Goal: Transaction & Acquisition: Purchase product/service

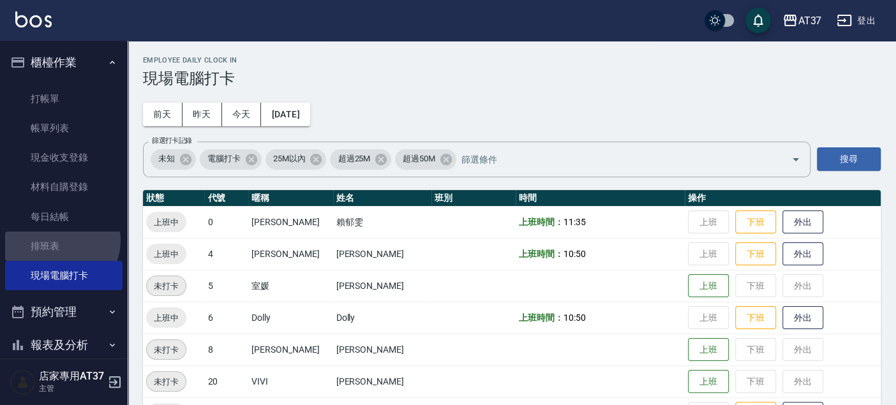
drag, startPoint x: 61, startPoint y: 241, endPoint x: 140, endPoint y: 220, distance: 82.4
click at [61, 241] on link "排班表" at bounding box center [63, 246] width 117 height 29
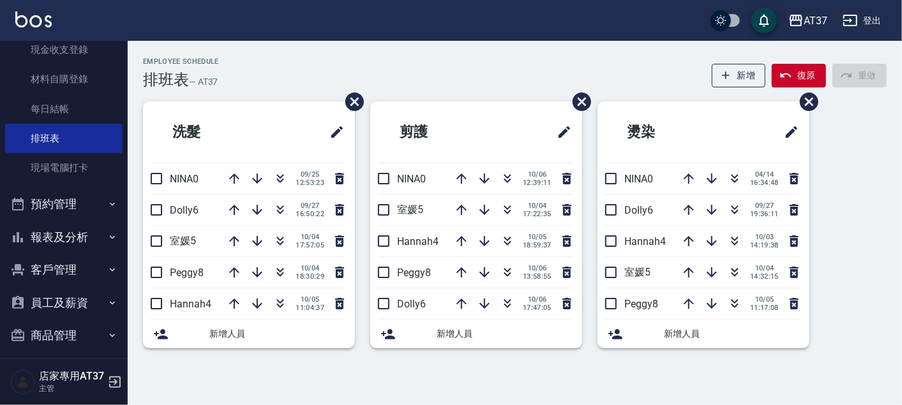
scroll to position [148, 0]
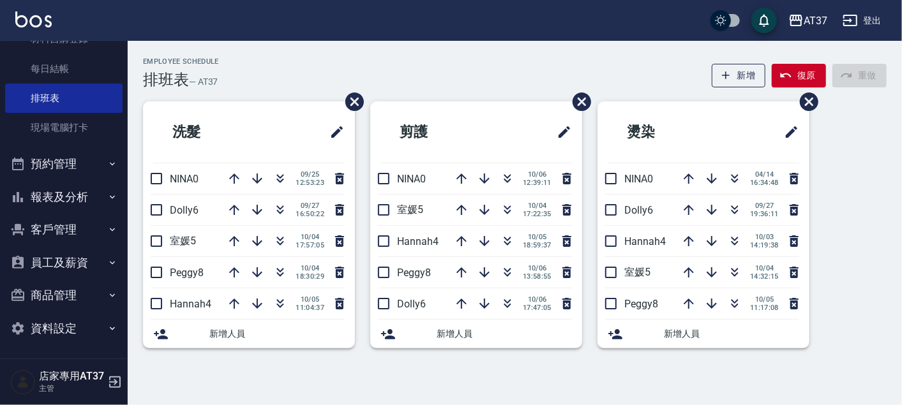
click at [74, 197] on button "報表及分析" at bounding box center [63, 197] width 117 height 33
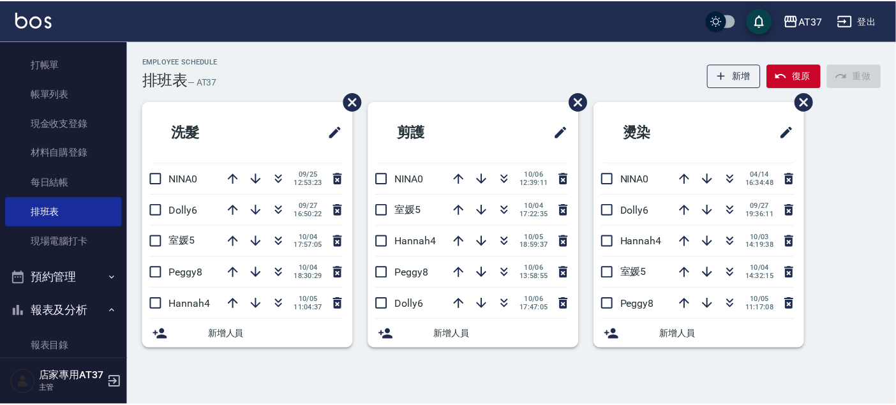
scroll to position [0, 0]
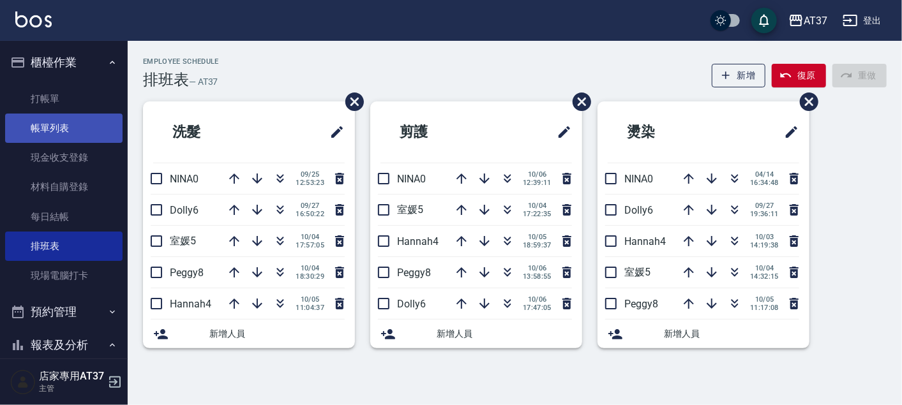
click at [58, 119] on link "帳單列表" at bounding box center [63, 128] width 117 height 29
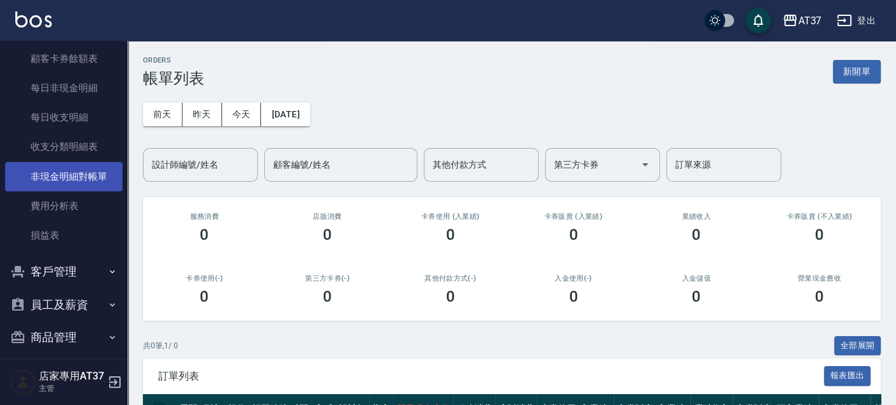
scroll to position [1103, 0]
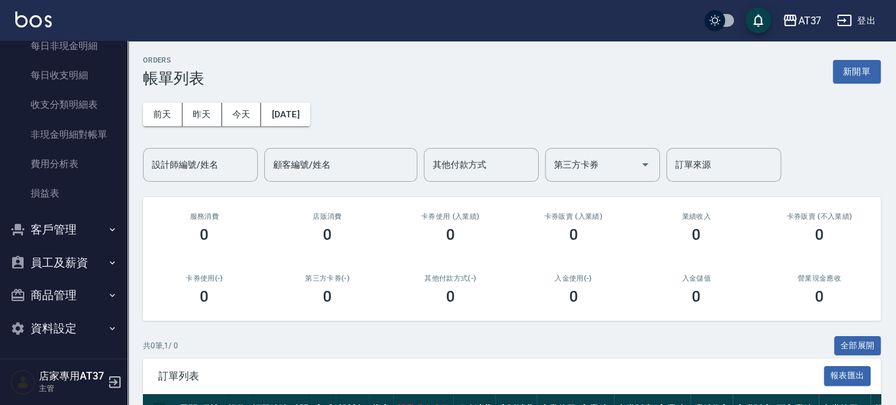
click at [73, 228] on button "客戶管理" at bounding box center [63, 229] width 117 height 33
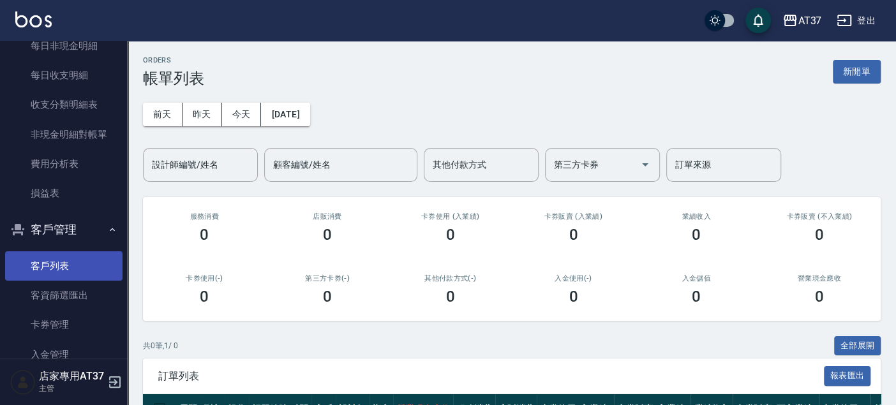
click at [72, 252] on link "客戶列表" at bounding box center [63, 266] width 117 height 29
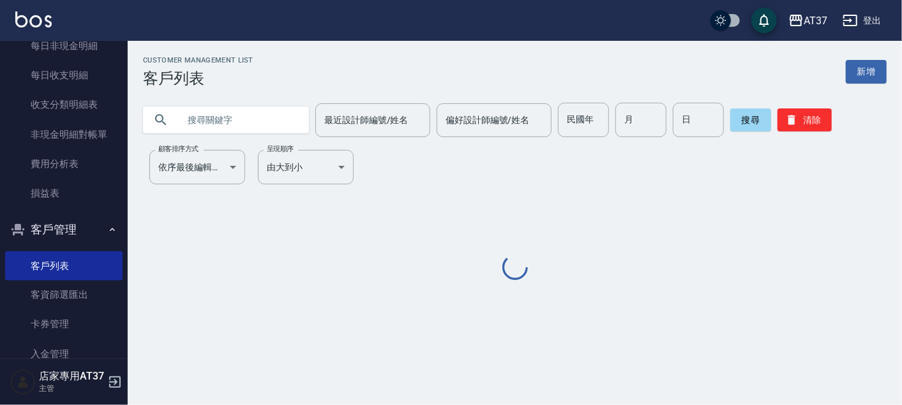
click at [234, 124] on input "text" at bounding box center [239, 120] width 120 height 34
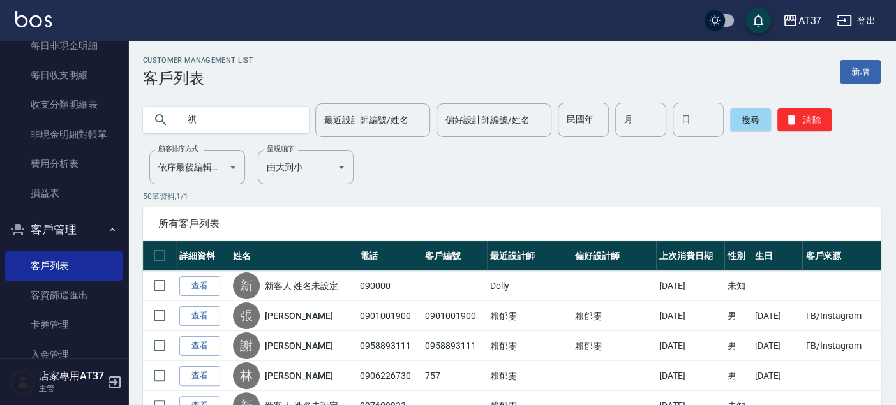
type input "祺"
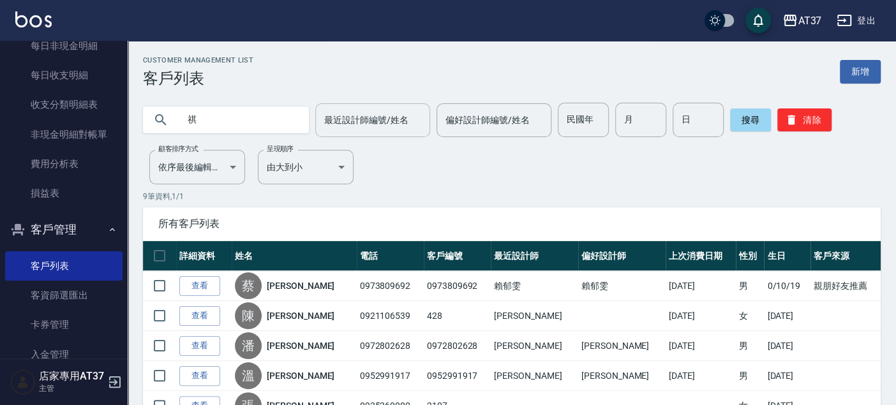
click at [340, 130] on input "最近設計師編號/姓名" at bounding box center [372, 120] width 103 height 22
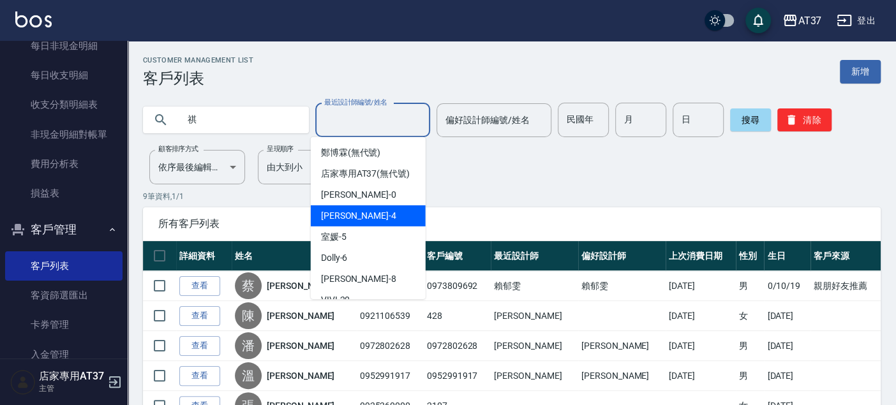
click at [345, 223] on span "[PERSON_NAME] -4" at bounding box center [358, 215] width 75 height 13
type input "[PERSON_NAME]-4"
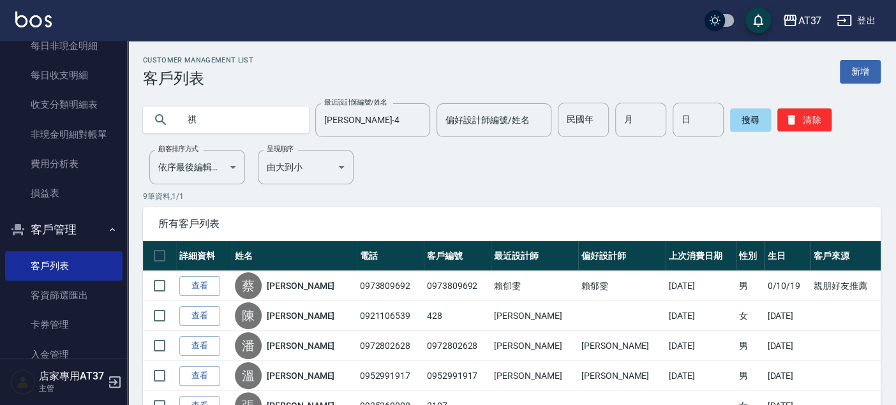
click at [204, 116] on input "祺" at bounding box center [239, 120] width 120 height 34
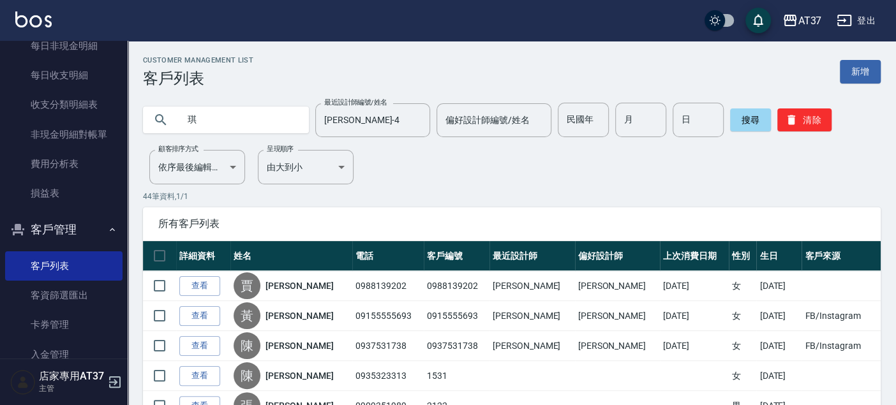
click at [210, 123] on input "琪" at bounding box center [239, 120] width 120 height 34
type input "曾子"
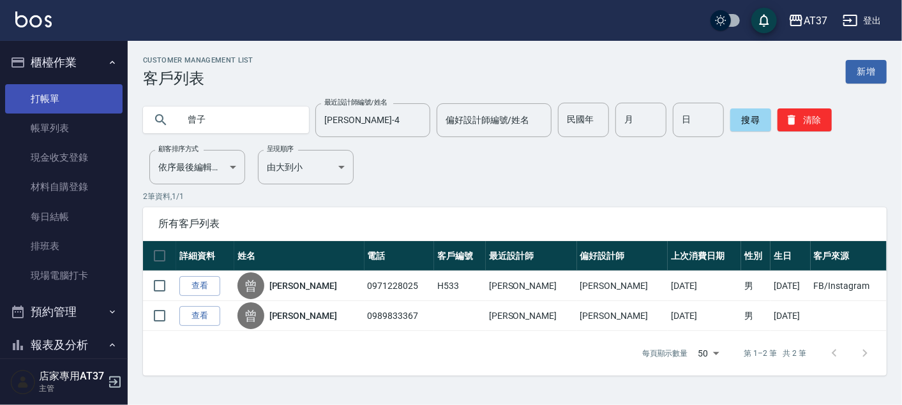
click at [73, 94] on link "打帳單" at bounding box center [63, 98] width 117 height 29
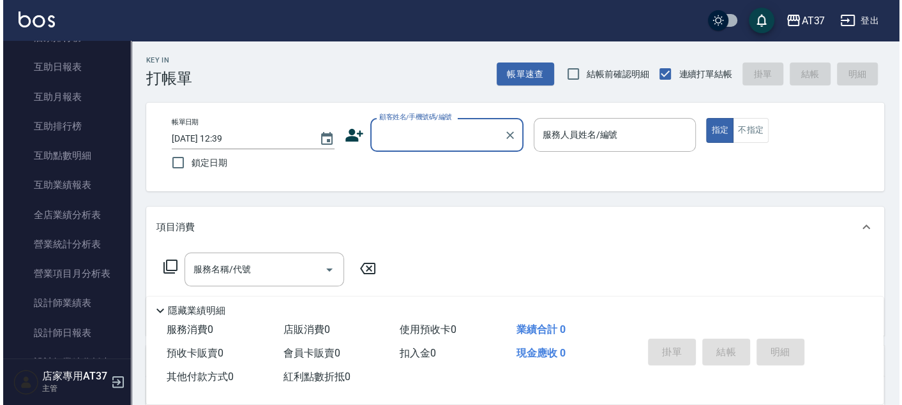
scroll to position [496, 0]
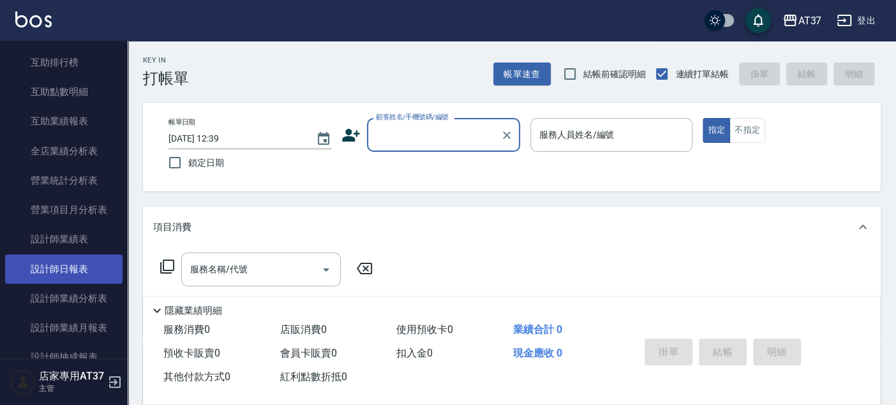
click at [74, 259] on link "設計師日報表" at bounding box center [63, 269] width 117 height 29
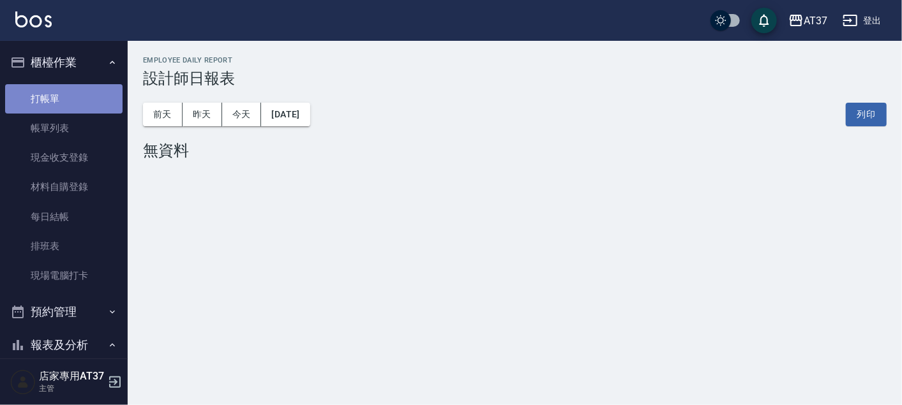
click at [77, 95] on link "打帳單" at bounding box center [63, 98] width 117 height 29
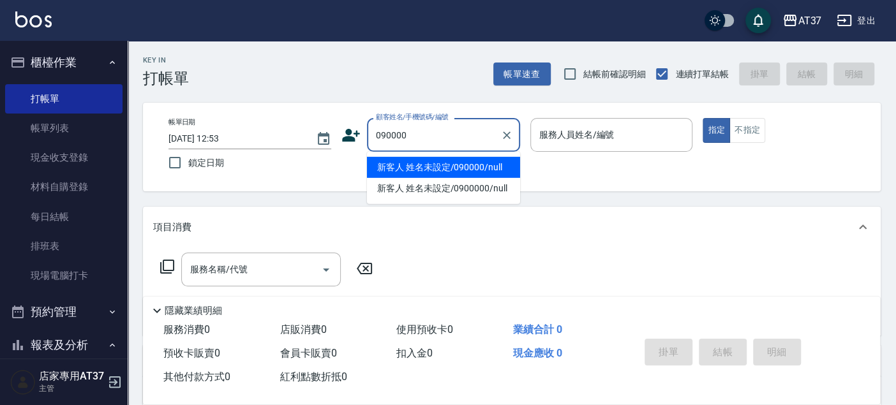
type input "新客人 姓名未設定/090000/null"
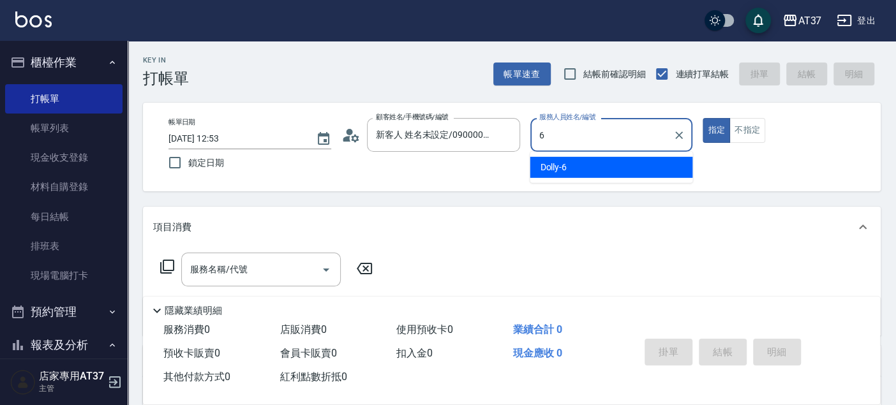
type input "Dolly-6"
type button "true"
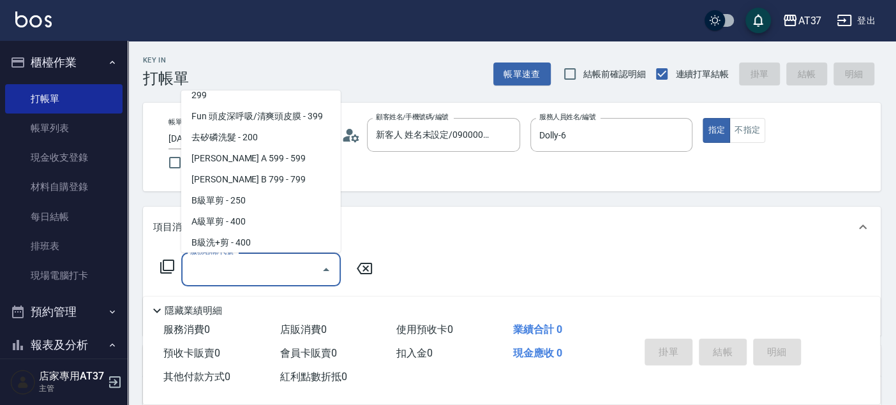
scroll to position [257, 0]
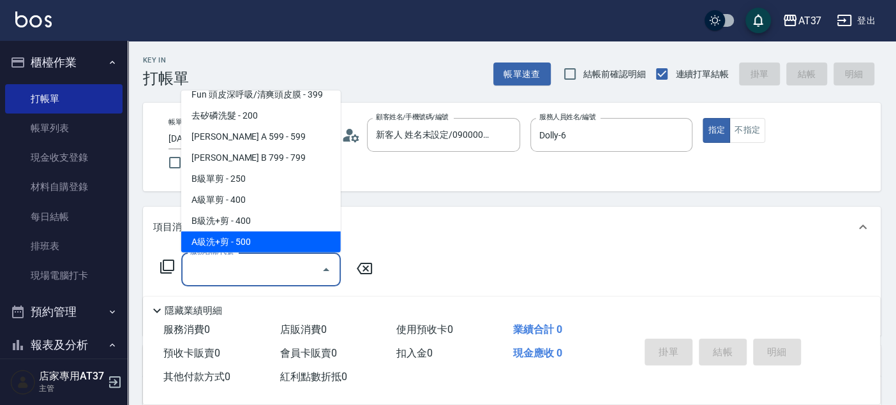
type input "A級洗+剪(204)"
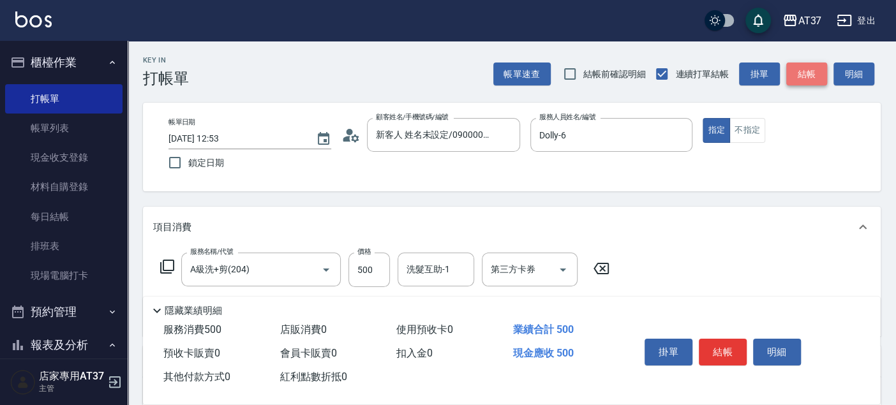
click at [801, 82] on button "結帳" at bounding box center [807, 75] width 41 height 24
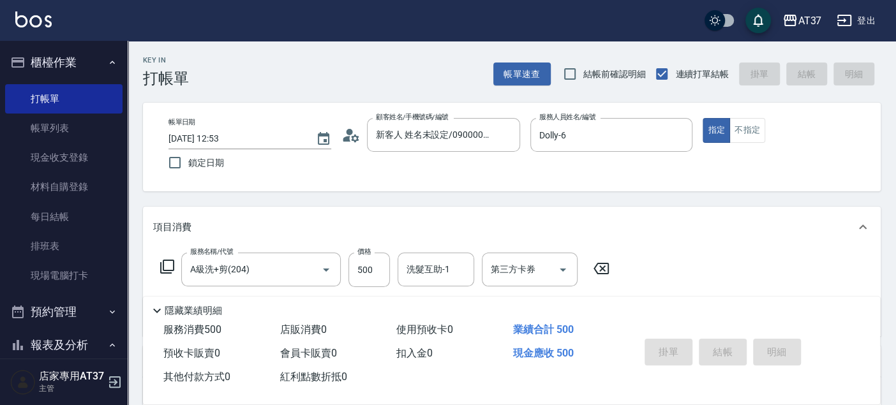
type input "[DATE] 12:54"
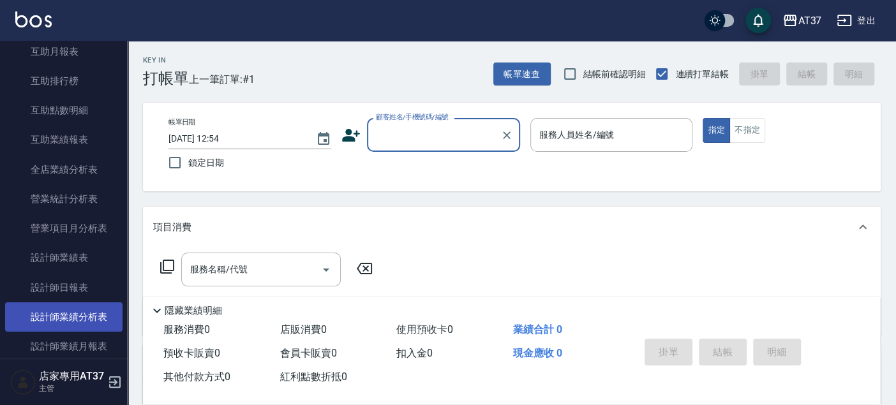
scroll to position [496, 0]
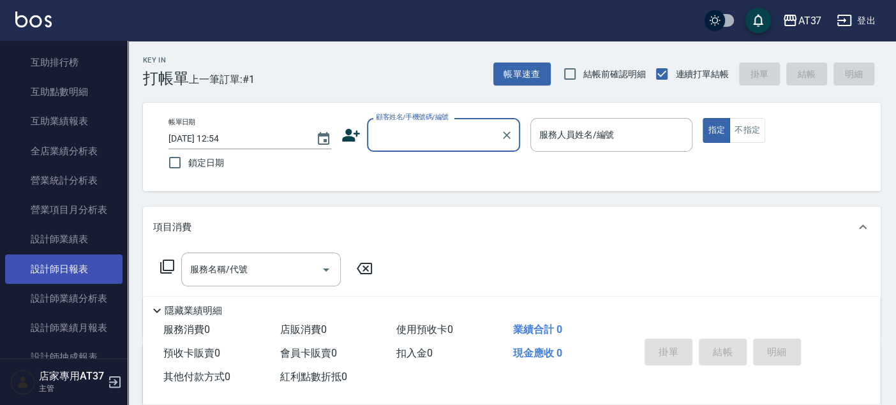
click at [79, 269] on link "設計師日報表" at bounding box center [63, 269] width 117 height 29
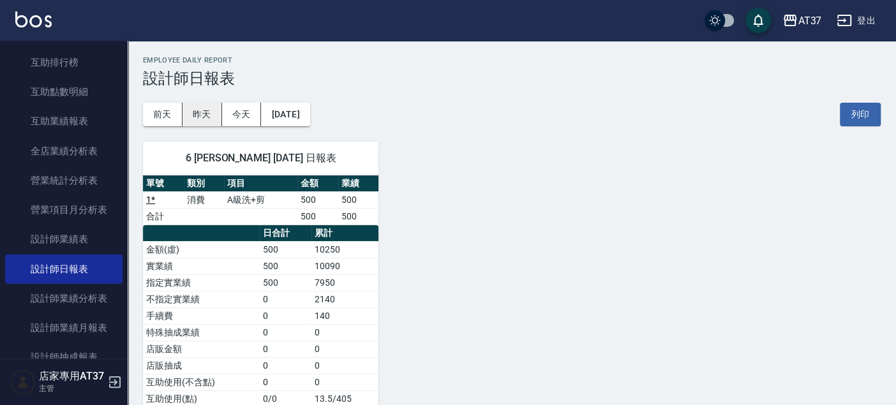
click at [208, 114] on button "昨天" at bounding box center [203, 115] width 40 height 24
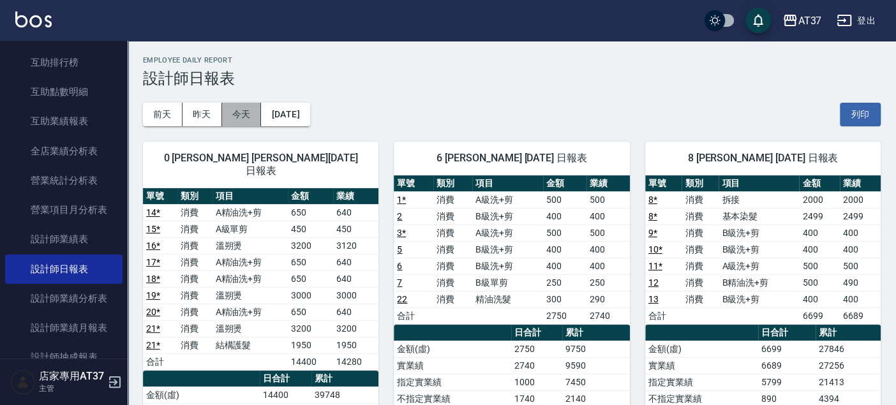
click at [250, 103] on button "今天" at bounding box center [242, 115] width 40 height 24
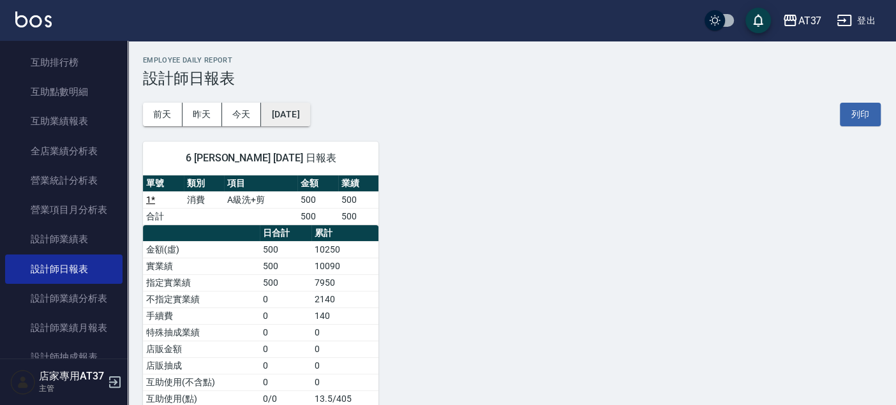
click at [310, 109] on button "[DATE]" at bounding box center [285, 115] width 49 height 24
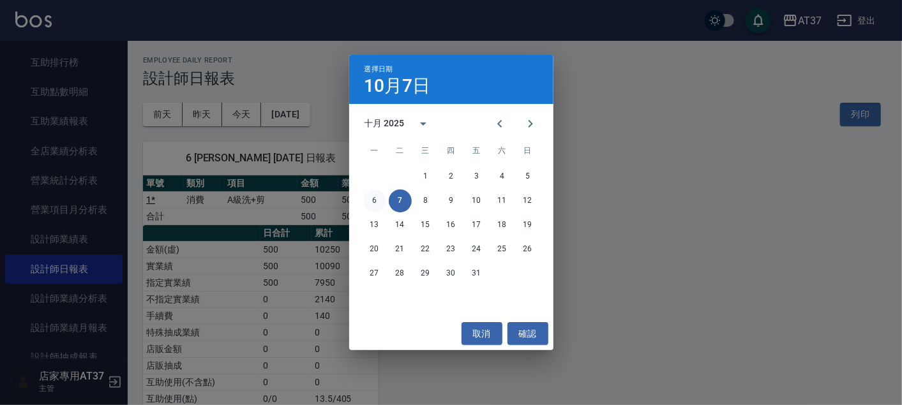
click at [379, 197] on button "6" at bounding box center [374, 201] width 23 height 23
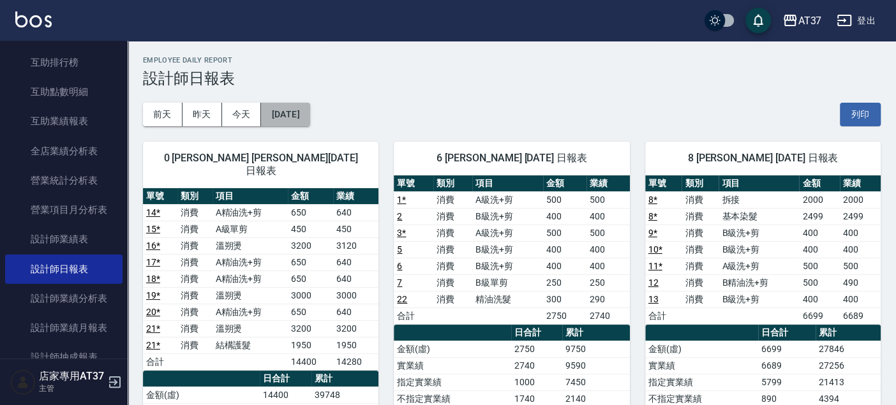
click at [310, 115] on button "[DATE]" at bounding box center [285, 115] width 49 height 24
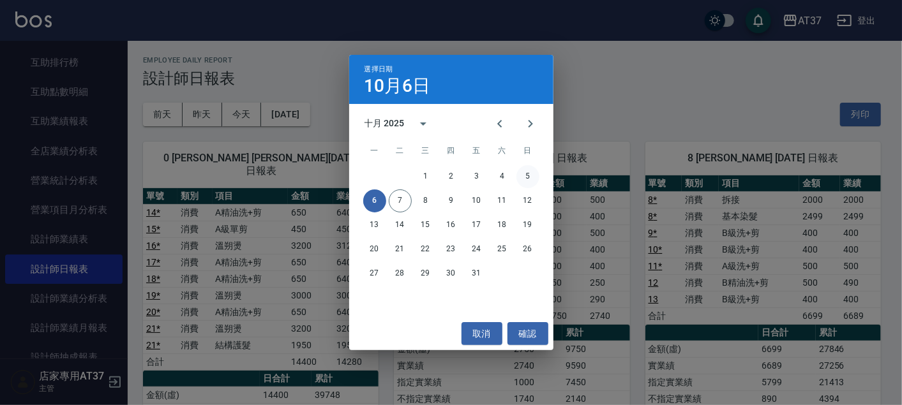
click at [534, 177] on button "5" at bounding box center [527, 176] width 23 height 23
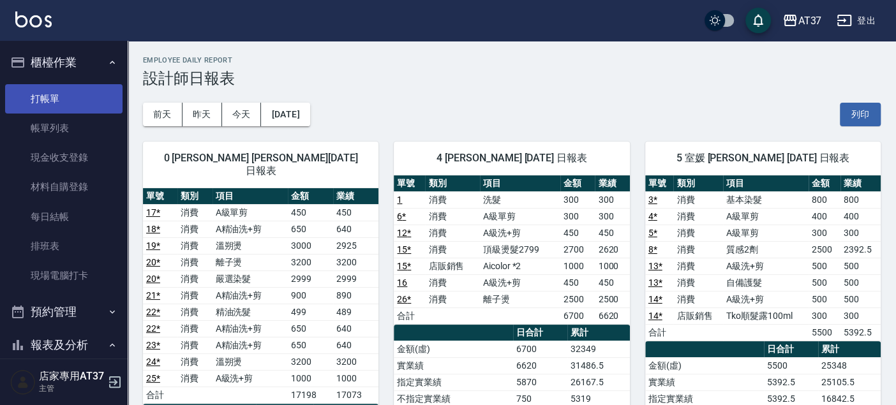
click at [54, 105] on link "打帳單" at bounding box center [63, 98] width 117 height 29
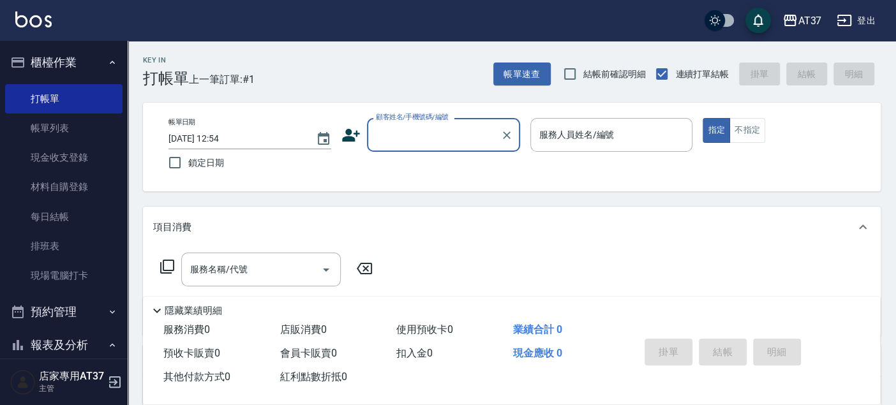
click at [434, 130] on input "顧客姓名/手機號碼/編號" at bounding box center [434, 135] width 123 height 22
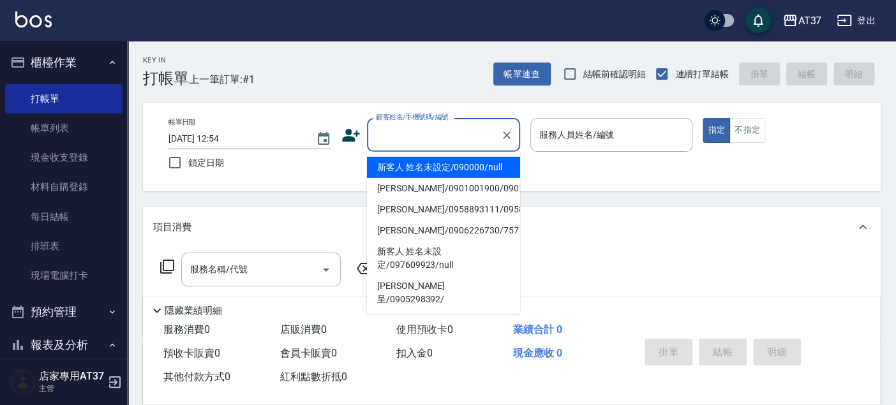
click at [432, 167] on li "新客人 姓名未設定/090000/null" at bounding box center [443, 167] width 153 height 21
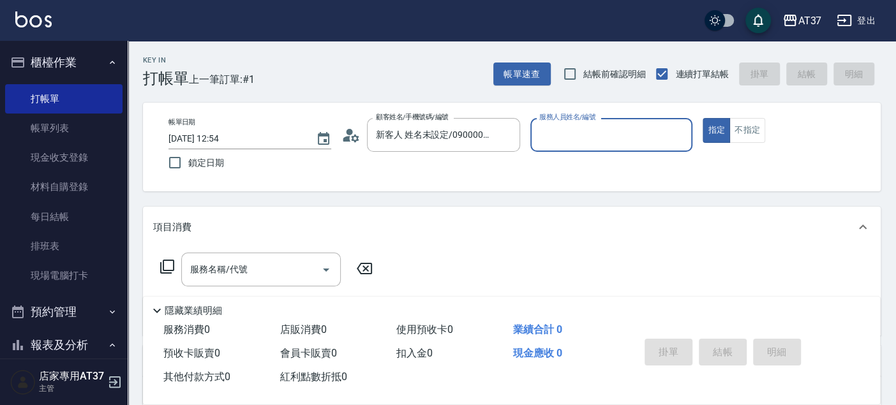
type input "新客人 姓名未設定/090000/null"
click at [557, 142] on input "服務人員姓名/編號" at bounding box center [611, 135] width 151 height 22
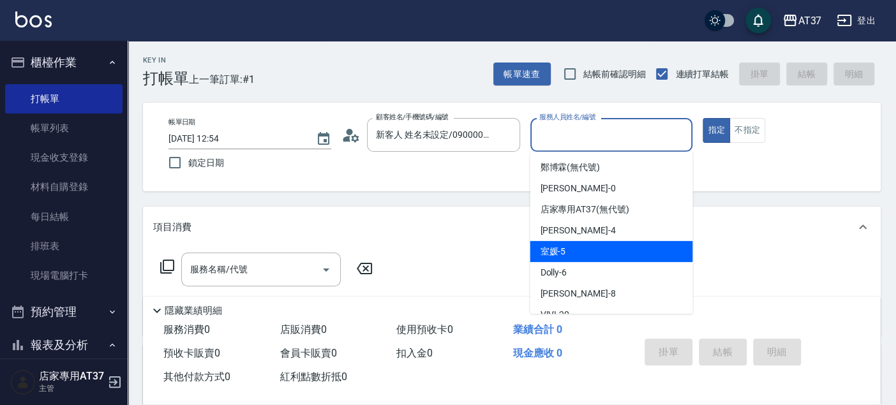
click at [606, 245] on div "室媛 -5" at bounding box center [611, 251] width 163 height 21
type input "室媛-5"
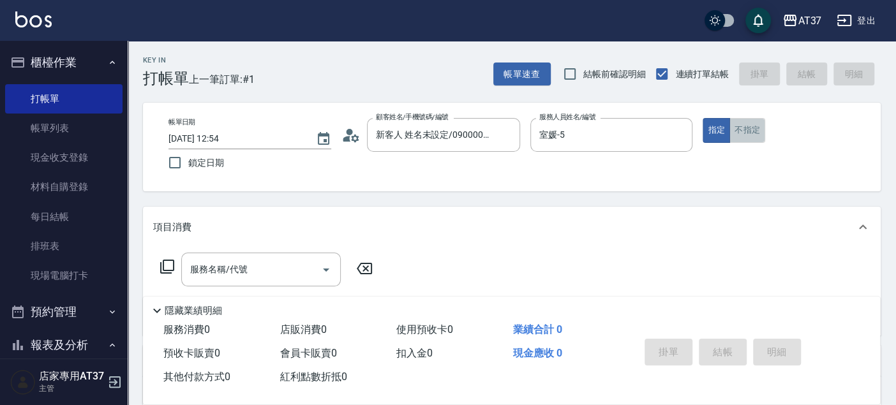
click at [743, 137] on button "不指定" at bounding box center [748, 130] width 36 height 25
click at [227, 277] on input "服務名稱/代號" at bounding box center [251, 270] width 129 height 22
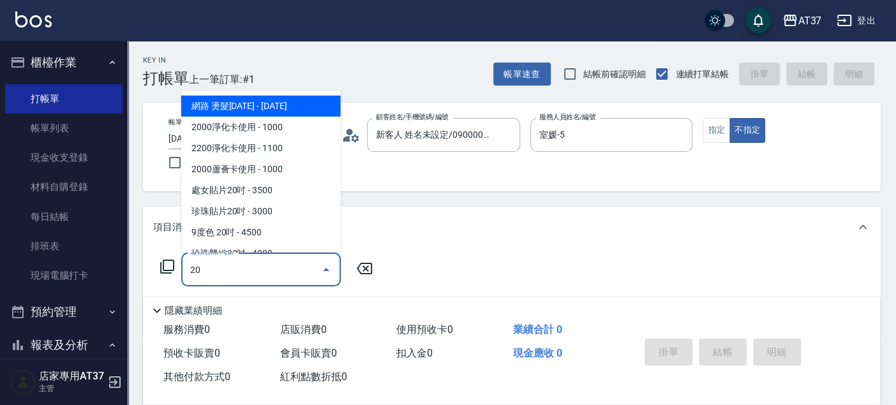
type input "204"
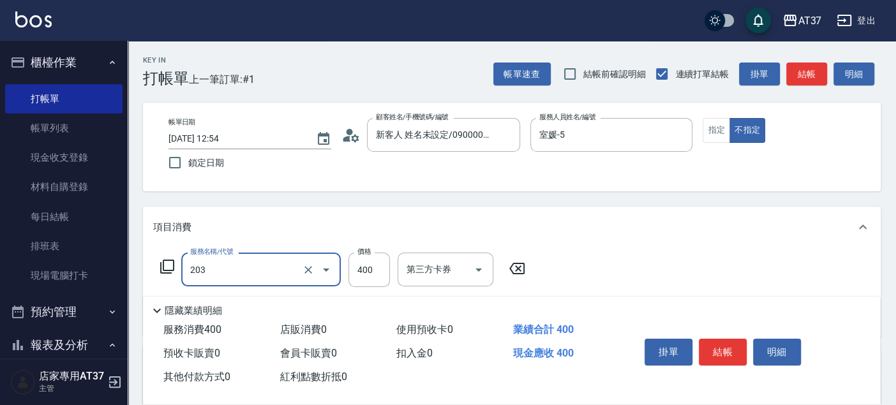
type input "B級洗+剪(203)"
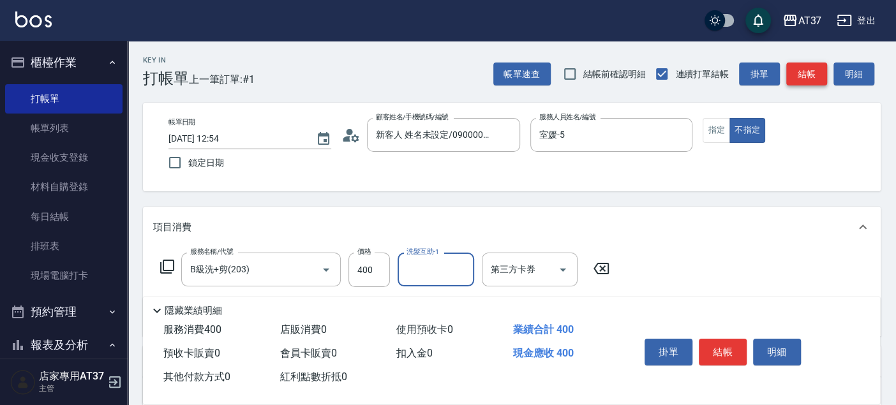
click at [799, 77] on button "結帳" at bounding box center [807, 75] width 41 height 24
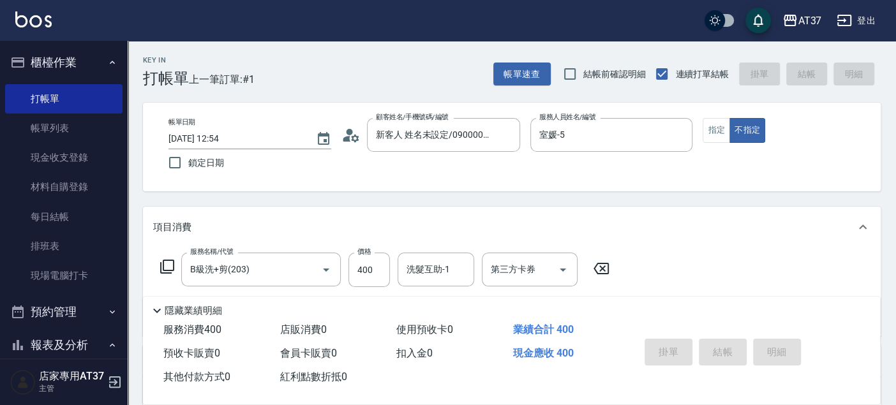
type input "[DATE] 13:07"
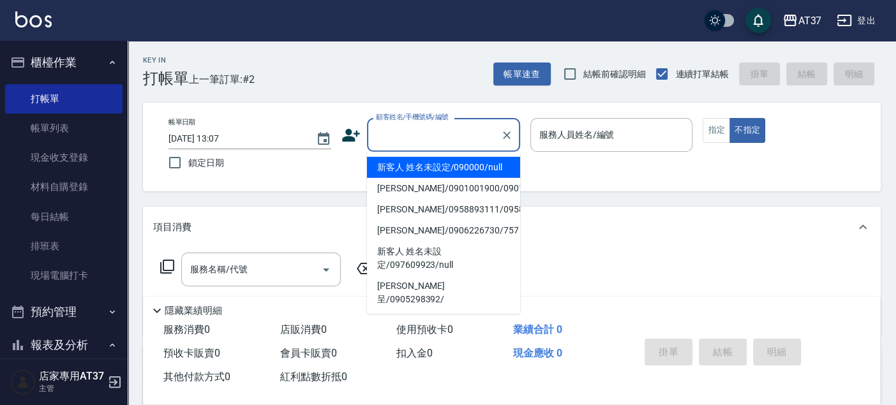
click at [442, 141] on input "顧客姓名/手機號碼/編號" at bounding box center [434, 135] width 123 height 22
drag, startPoint x: 458, startPoint y: 163, endPoint x: 518, endPoint y: 140, distance: 64.3
click at [458, 164] on li "新客人 姓名未設定/090000/null" at bounding box center [443, 167] width 153 height 21
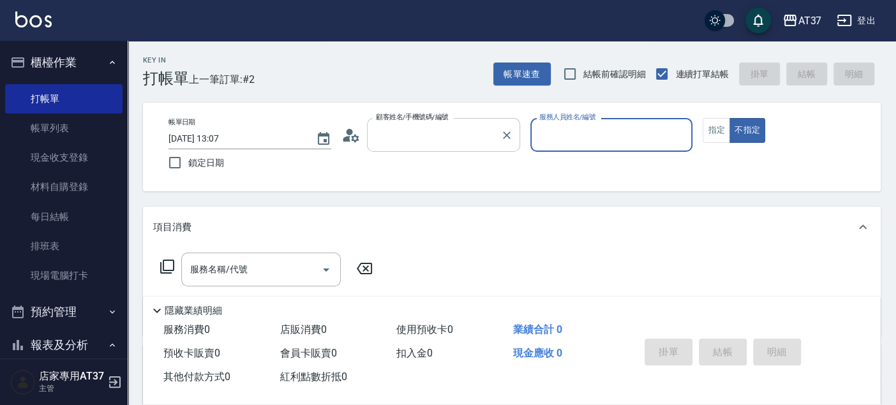
type input "新客人 姓名未設定/090000/null"
click at [545, 142] on input "服務人員姓名/編號" at bounding box center [611, 135] width 151 height 22
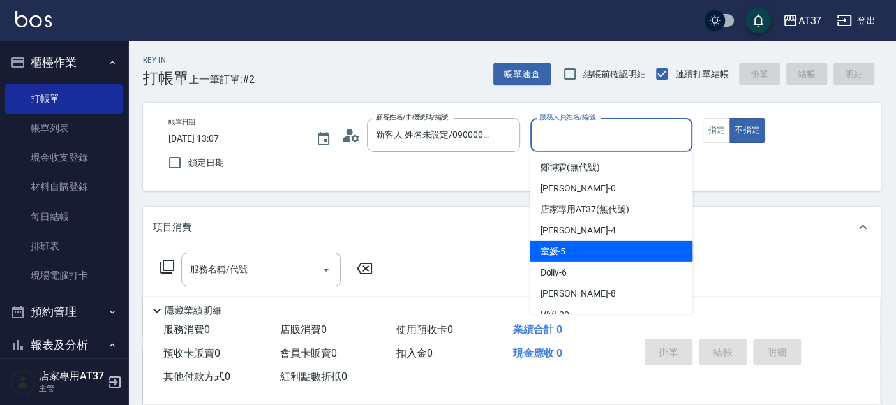
click at [610, 252] on div "室媛 -5" at bounding box center [611, 251] width 163 height 21
type input "室媛-5"
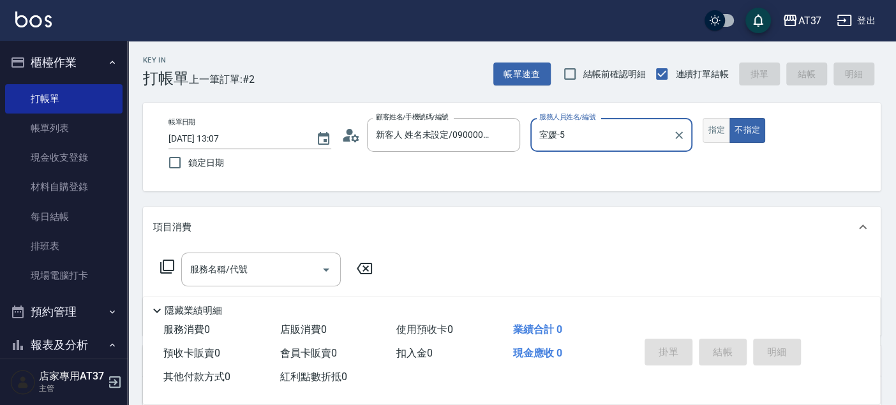
click at [715, 139] on button "指定" at bounding box center [716, 130] width 27 height 25
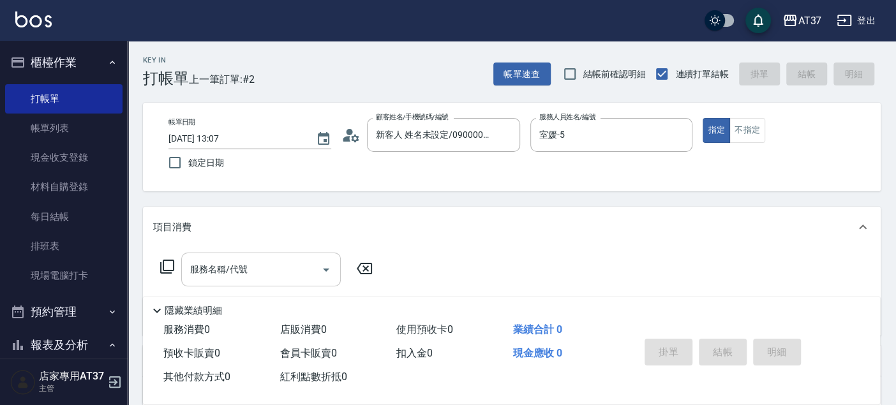
click at [275, 266] on input "服務名稱/代號" at bounding box center [251, 270] width 129 height 22
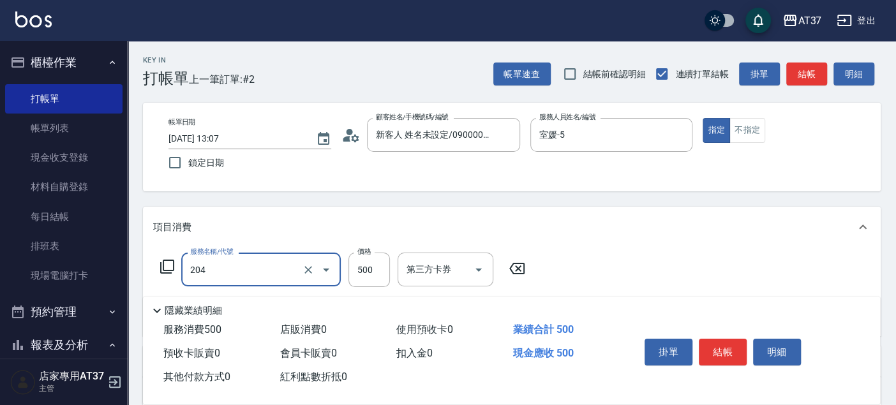
type input "A級洗+剪(204)"
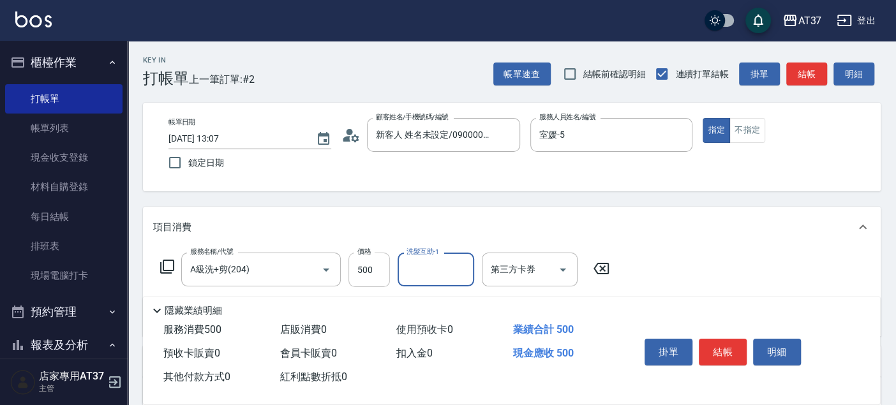
click at [368, 268] on input "500" at bounding box center [369, 270] width 41 height 34
type input "600"
type input "[PERSON_NAME]-22"
click at [806, 77] on button "結帳" at bounding box center [807, 75] width 41 height 24
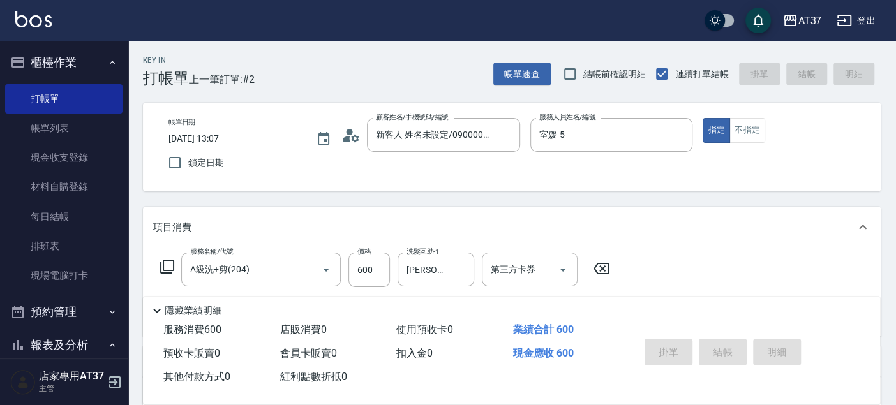
type input "[DATE] 13:22"
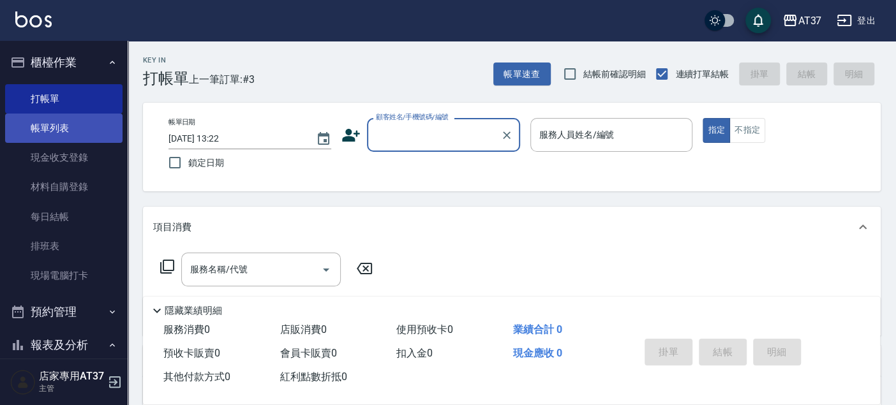
click at [74, 123] on link "帳單列表" at bounding box center [63, 128] width 117 height 29
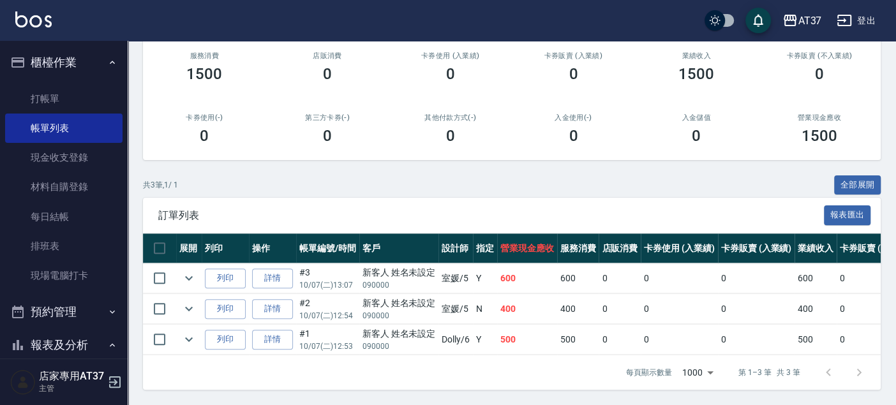
scroll to position [169, 0]
click at [277, 270] on link "詳情" at bounding box center [272, 279] width 41 height 20
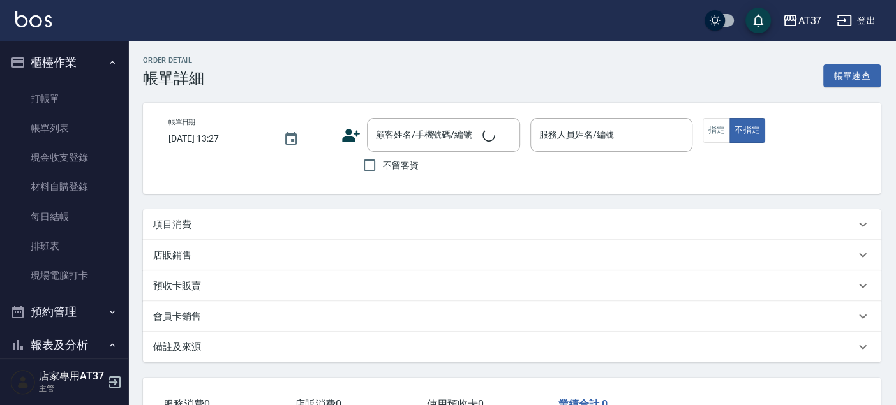
type input "[DATE] 13:07"
type input "室媛-5"
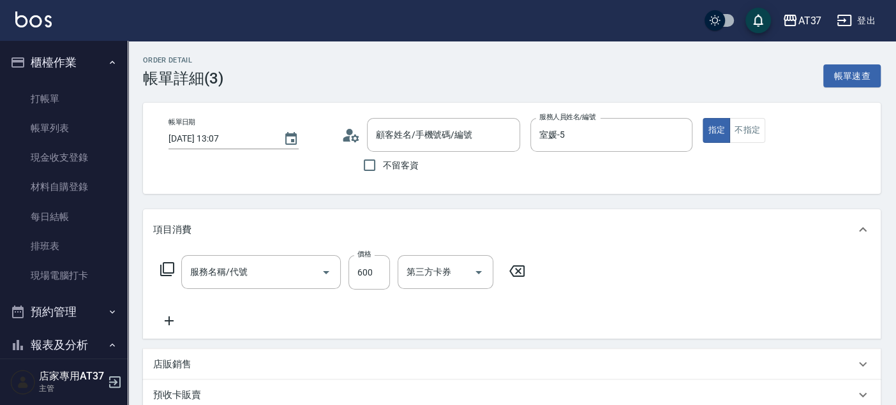
type input "新客人 姓名未設定/090000/null"
type input "A級洗+剪(204)"
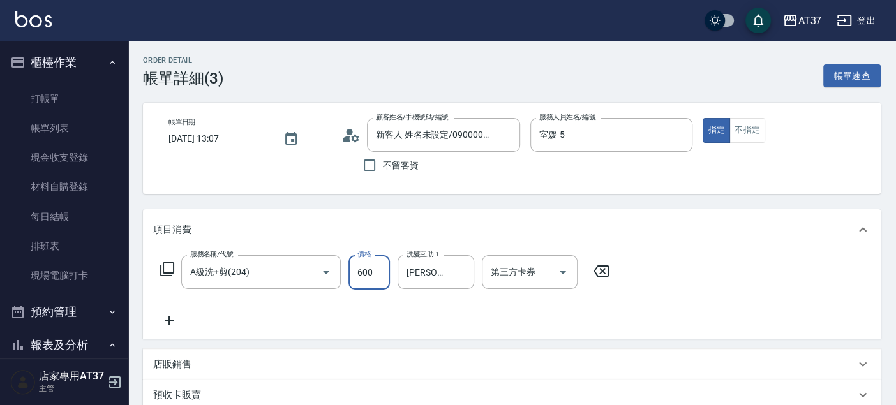
click at [372, 264] on input "600" at bounding box center [369, 272] width 41 height 34
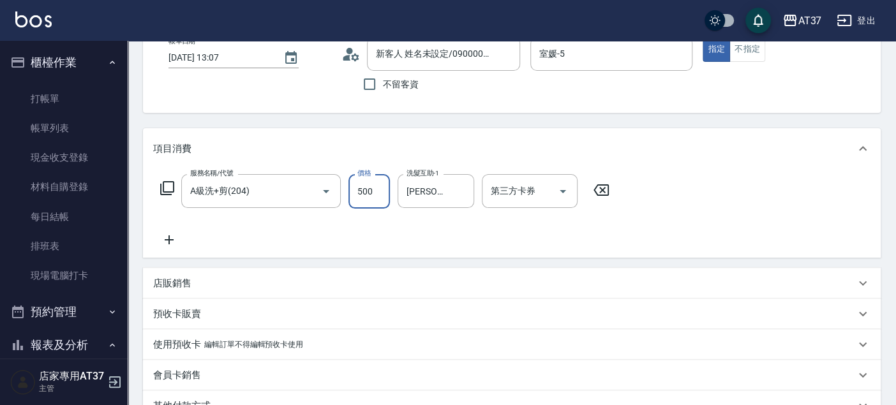
scroll to position [213, 0]
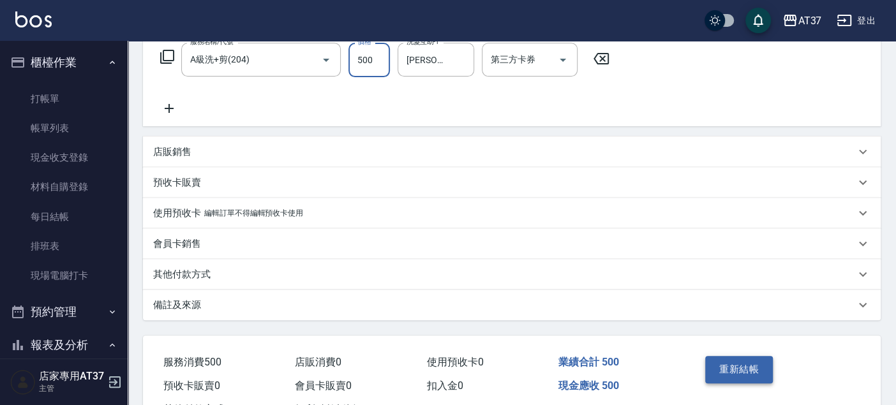
type input "500"
click at [747, 373] on button "重新結帳" at bounding box center [739, 369] width 68 height 27
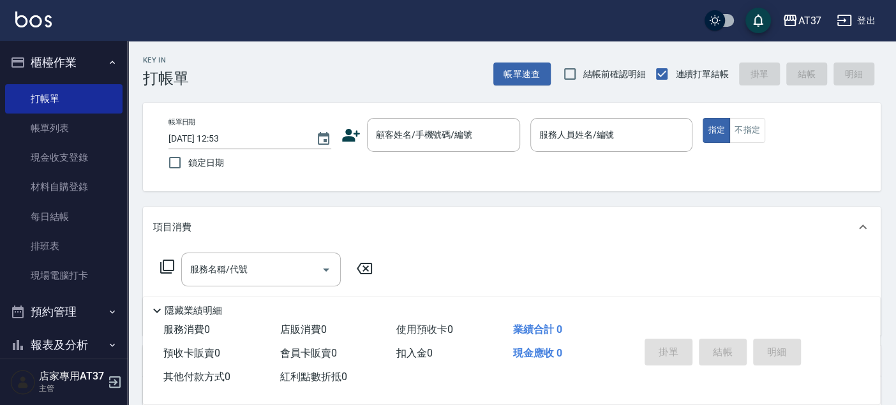
click at [93, 239] on link "排班表" at bounding box center [63, 246] width 117 height 29
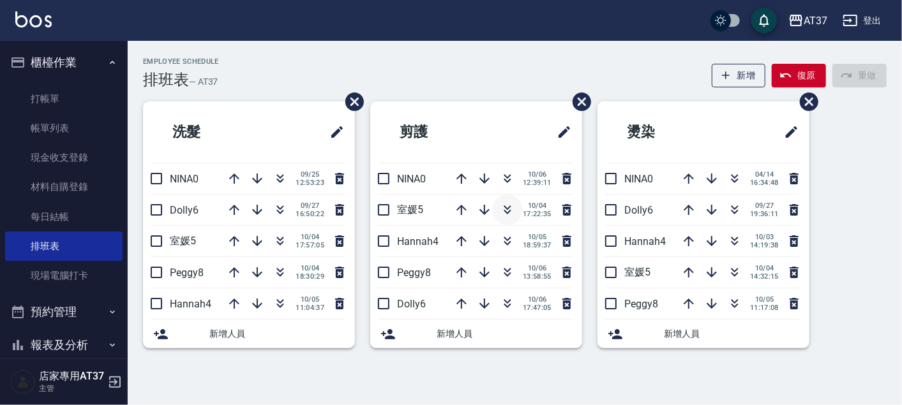
click at [507, 207] on icon "button" at bounding box center [507, 209] width 15 height 15
